Goal: Find specific page/section: Find specific page/section

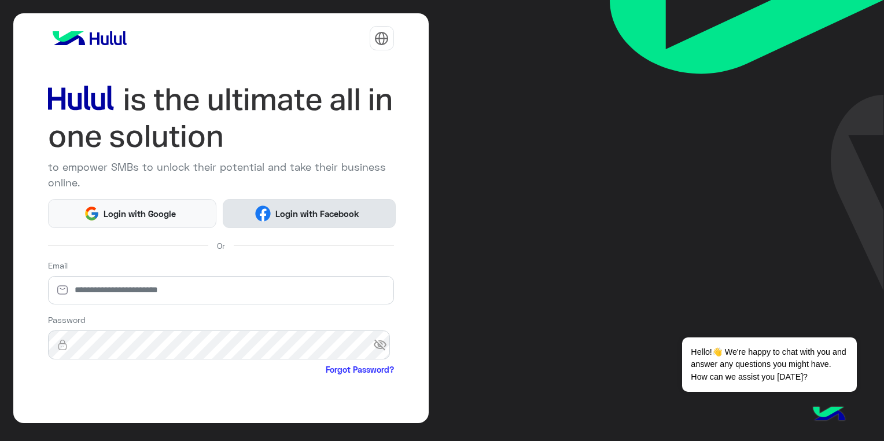
click at [279, 215] on span "Login with Facebook" at bounding box center [317, 213] width 93 height 13
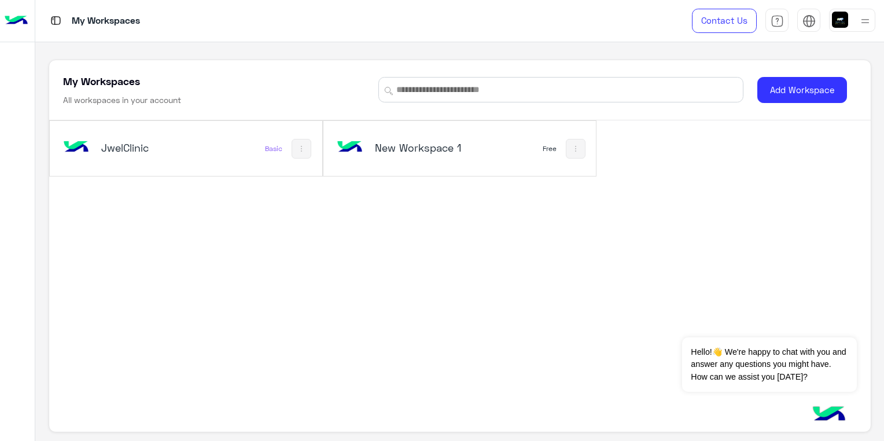
click at [466, 144] on div "New Workspace 1" at bounding box center [409, 149] width 150 height 34
click at [182, 137] on div "JwelClinic" at bounding box center [136, 149] width 150 height 34
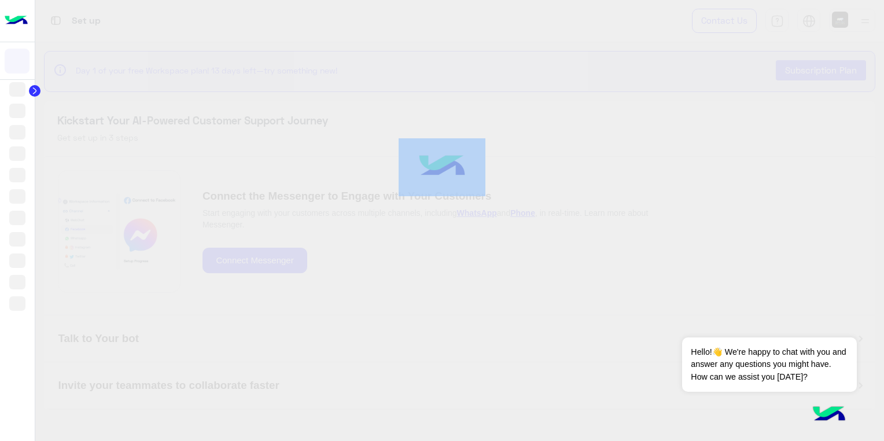
click at [137, 141] on div at bounding box center [442, 220] width 884 height 441
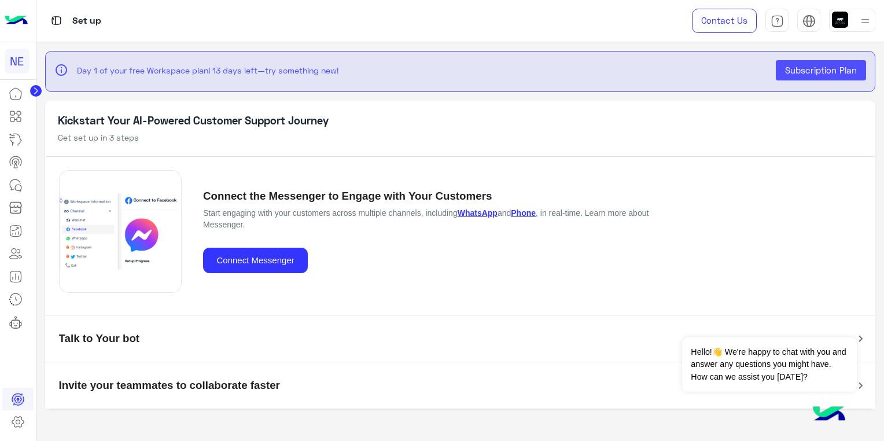
click at [37, 91] on icon at bounding box center [36, 91] width 12 height 12
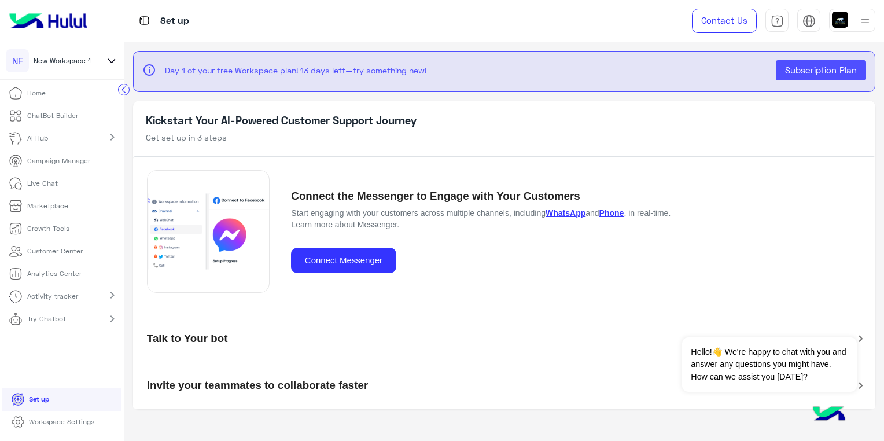
click at [45, 117] on p "ChatBot Builder" at bounding box center [52, 115] width 51 height 10
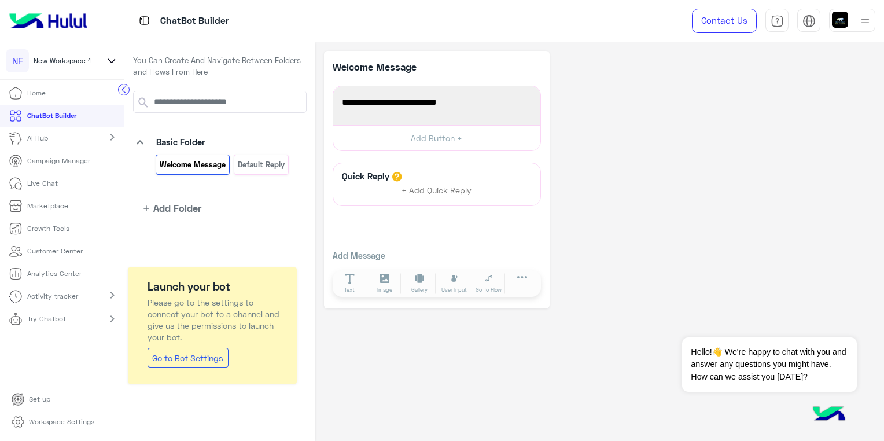
click at [63, 253] on p "Customer Center" at bounding box center [55, 251] width 56 height 10
